Goal: Find specific page/section: Find specific page/section

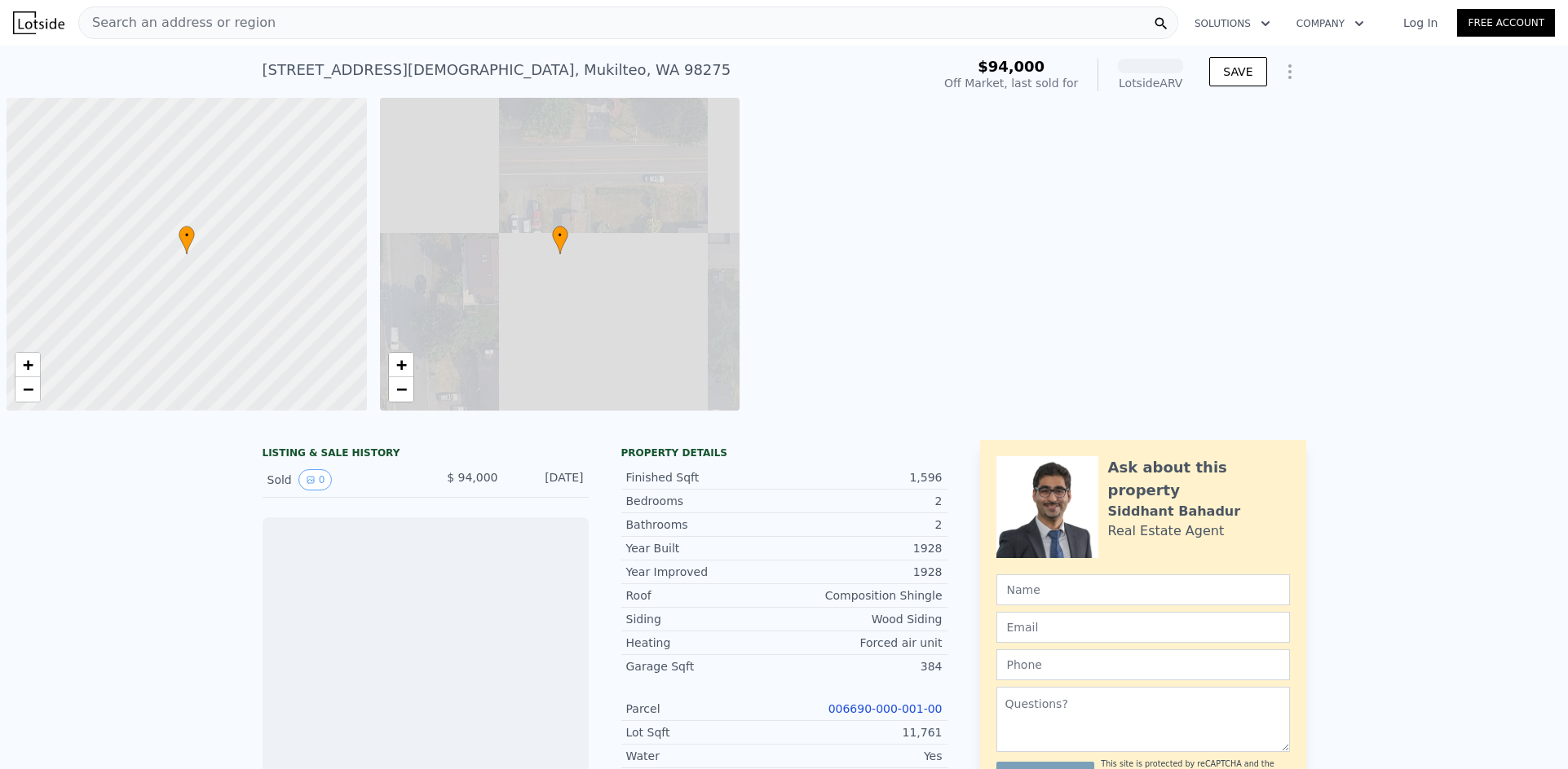
scroll to position [0, 7]
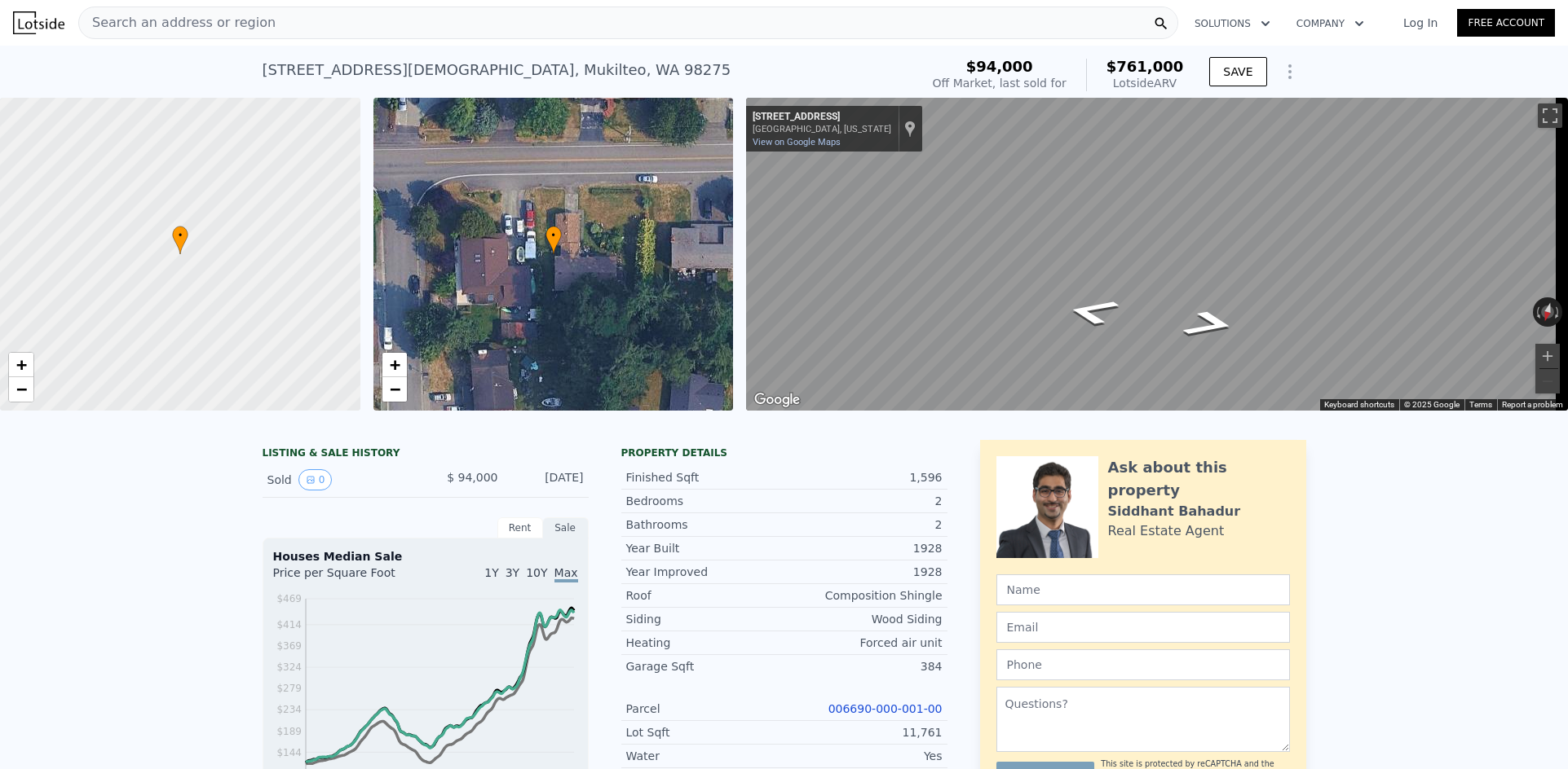
click at [674, 295] on div "• + −" at bounding box center [554, 254] width 360 height 313
click at [567, 272] on div "• + −" at bounding box center [554, 254] width 360 height 313
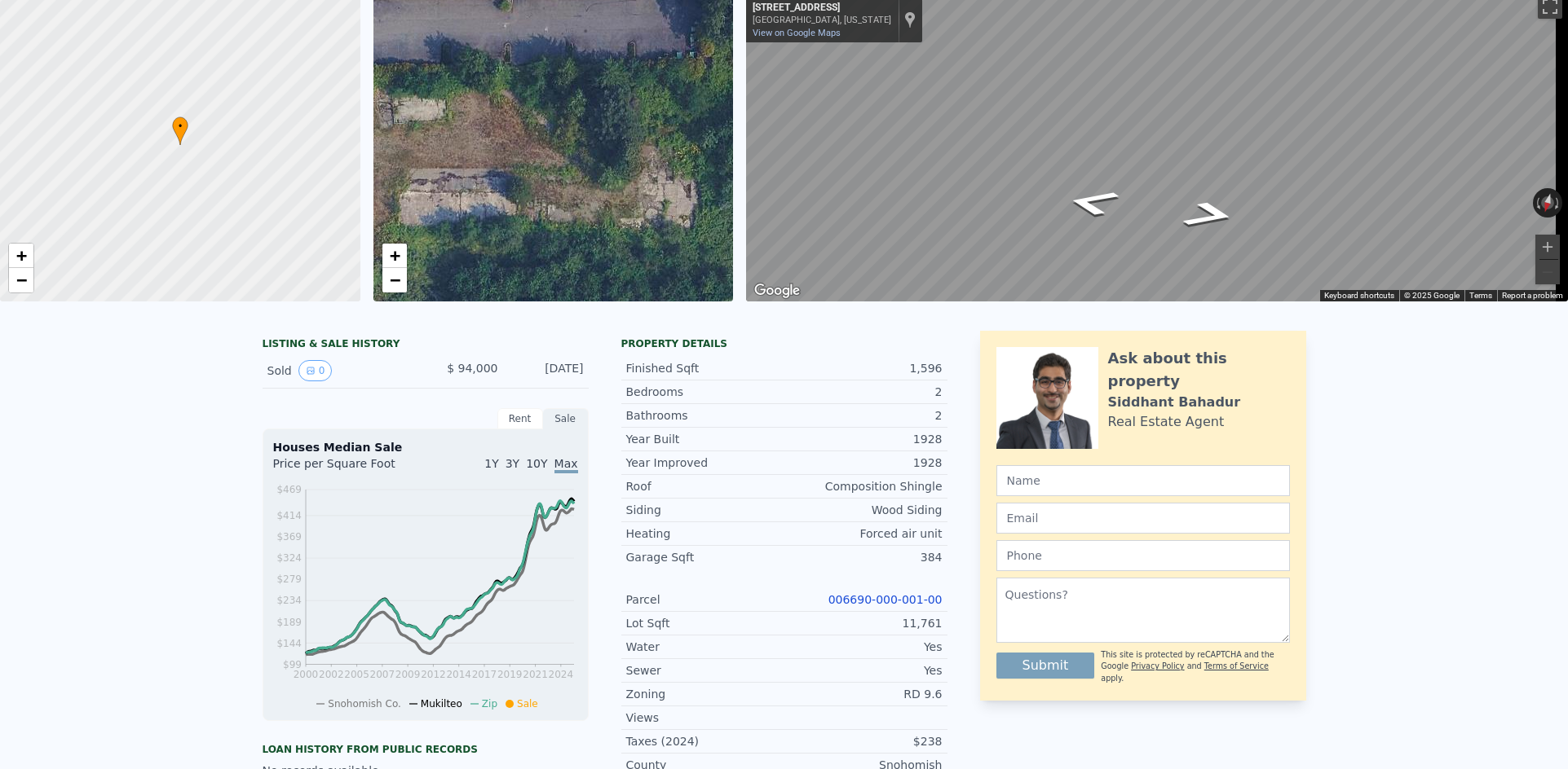
scroll to position [6, 0]
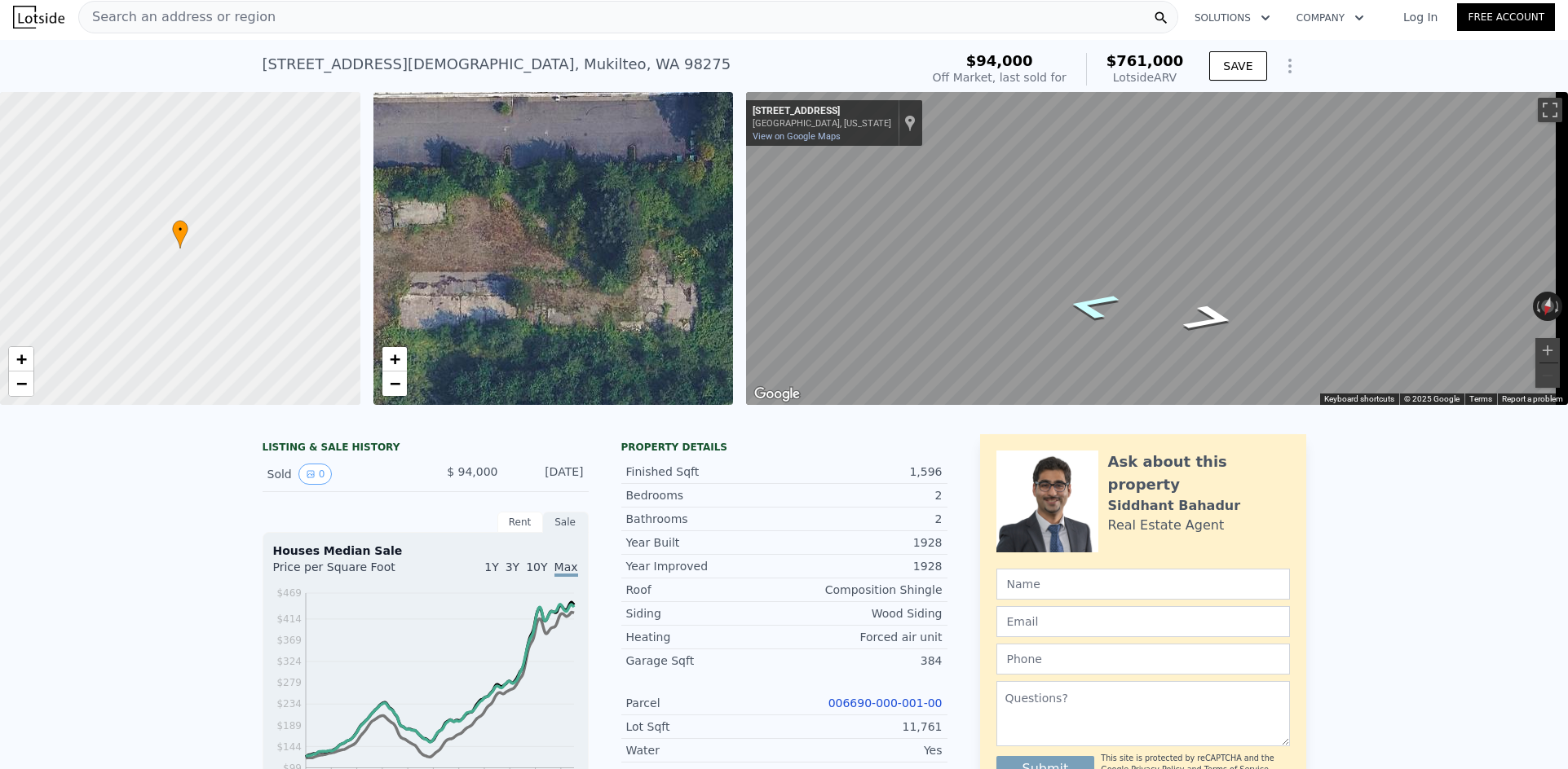
click at [1099, 313] on icon "Go East, 80th St SW" at bounding box center [1093, 305] width 99 height 40
click at [1099, 313] on icon "Go East, 80th St SW" at bounding box center [1092, 306] width 97 height 40
click at [1099, 313] on icon "Go East, 80th St SW" at bounding box center [1092, 306] width 96 height 40
click at [1099, 313] on icon "Go East, 80th St SW" at bounding box center [1091, 307] width 94 height 39
click at [1203, 317] on icon "Go West, 80th St SW" at bounding box center [1211, 317] width 94 height 39
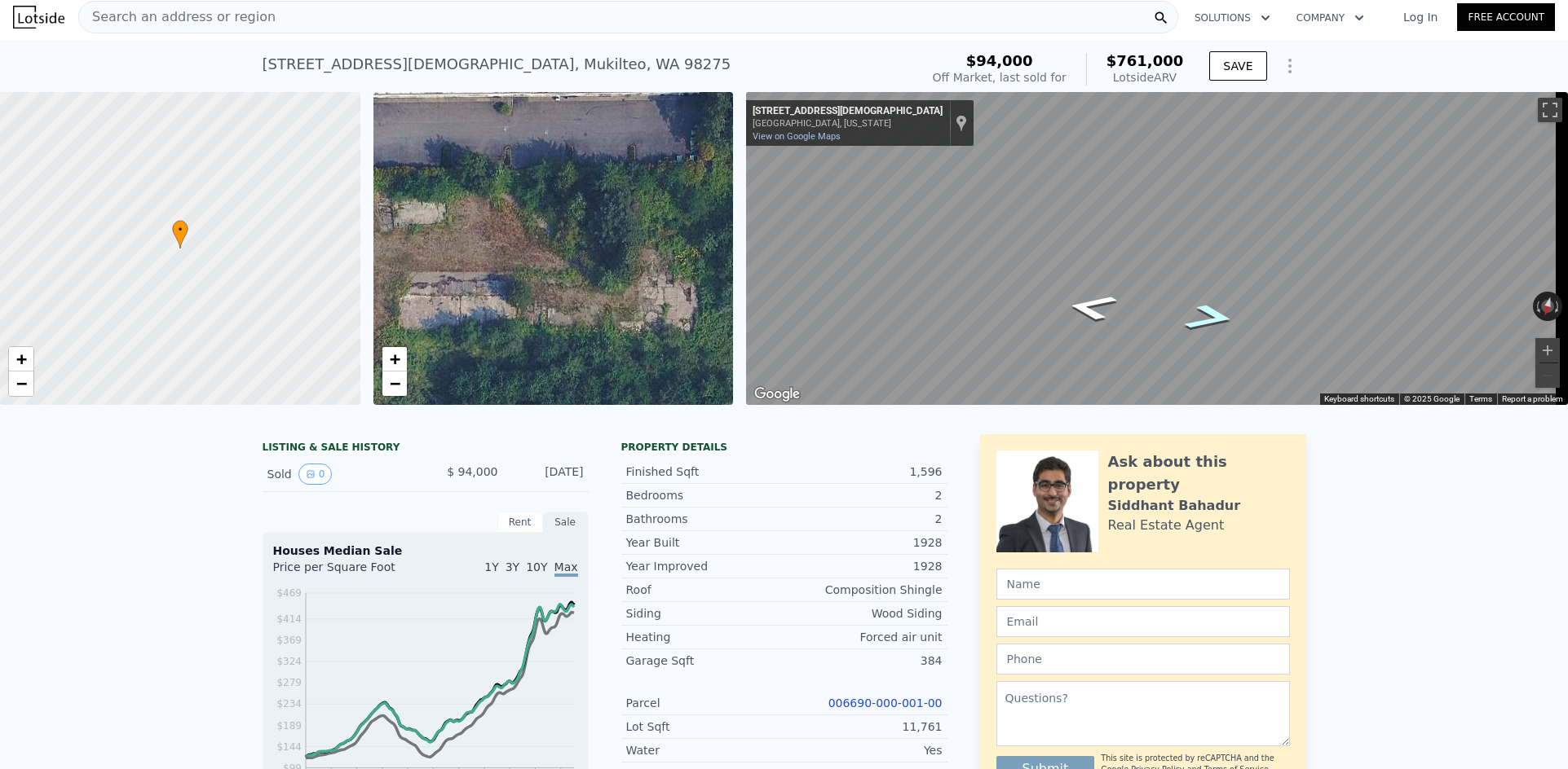
click at [661, 17] on div "Search an address or region" at bounding box center [628, 17] width 1100 height 32
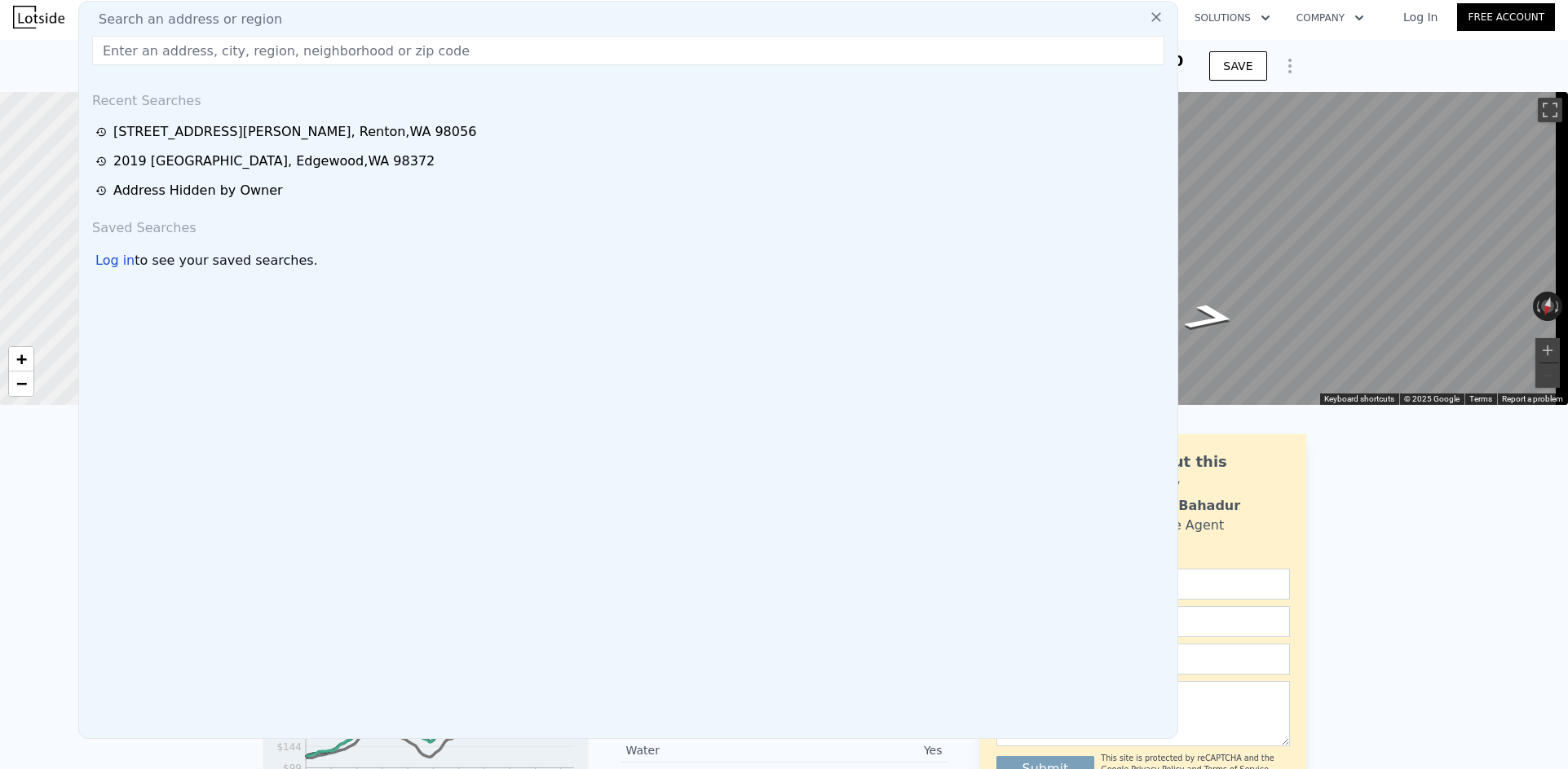
click at [581, 40] on input "text" at bounding box center [628, 50] width 1072 height 29
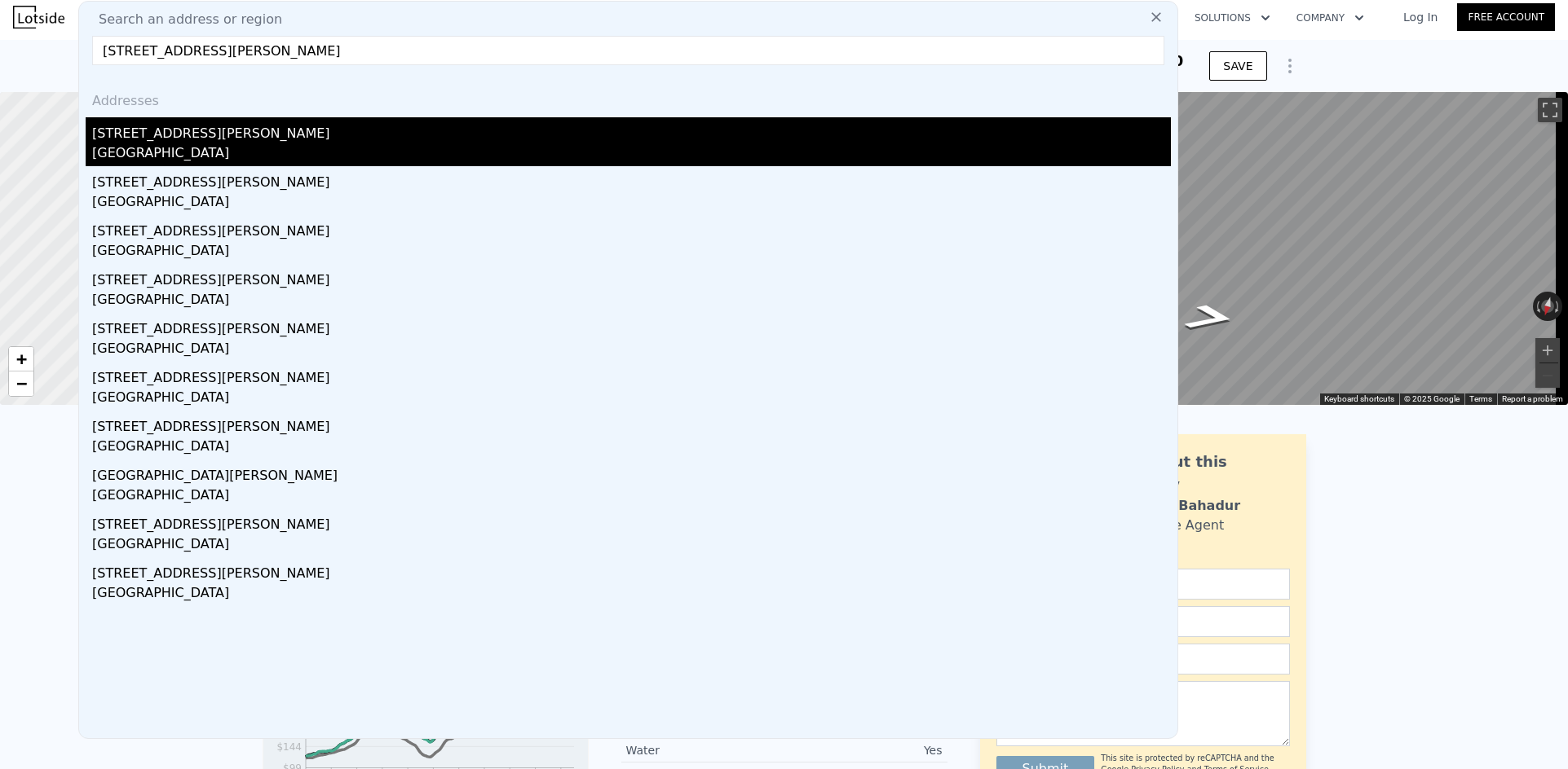
type input "[STREET_ADDRESS][PERSON_NAME]"
click at [242, 136] on div "[STREET_ADDRESS][PERSON_NAME]" at bounding box center [631, 130] width 1078 height 26
